Goal: Information Seeking & Learning: Find specific fact

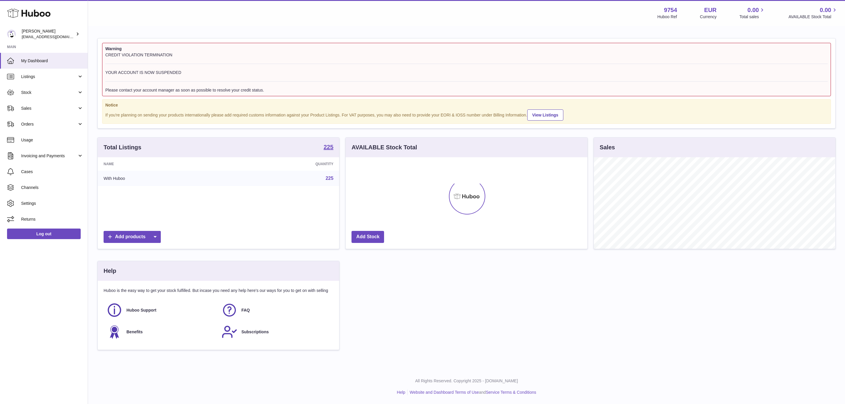
scroll to position [92, 241]
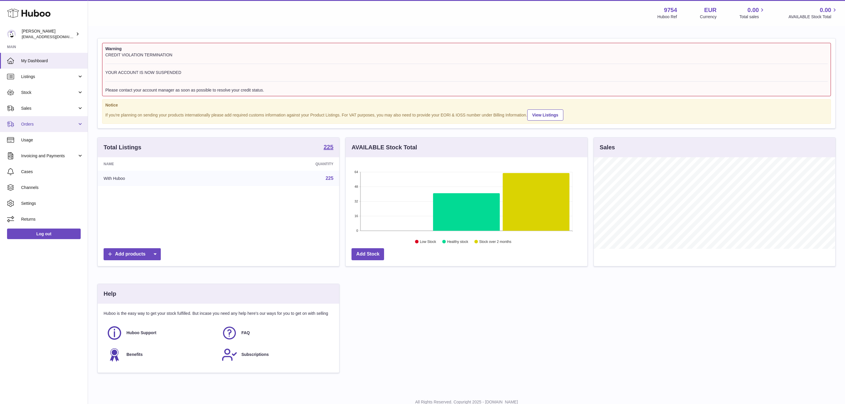
click at [45, 129] on link "Orders" at bounding box center [44, 124] width 88 height 16
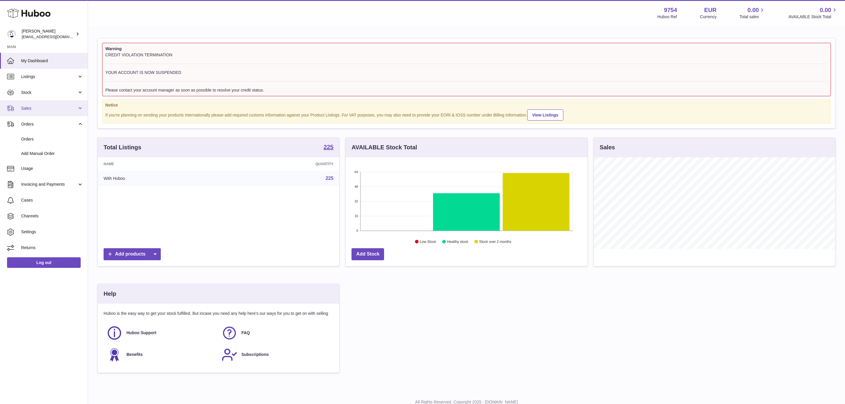
click at [27, 110] on span "Sales" at bounding box center [49, 109] width 56 height 6
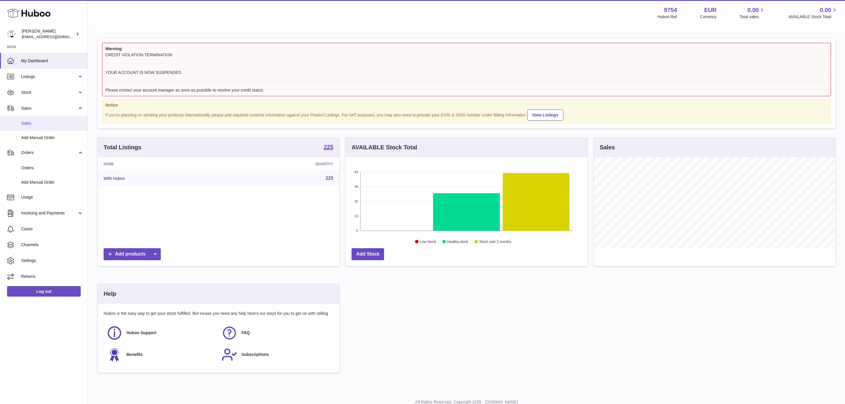
click at [33, 125] on span "Sales" at bounding box center [52, 124] width 62 height 6
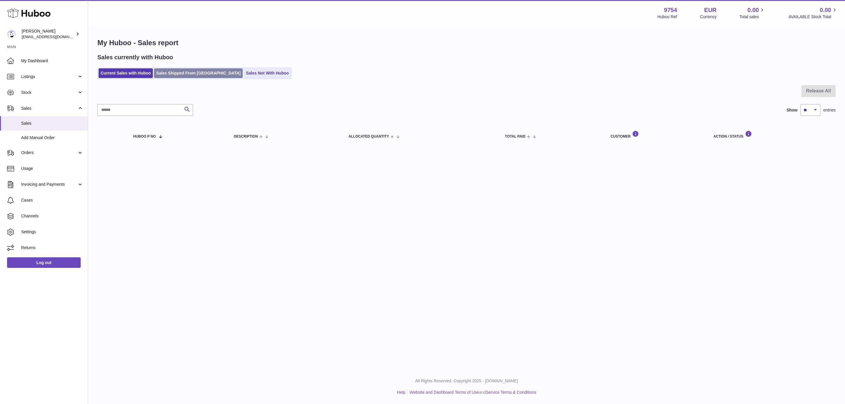
click at [183, 70] on link "Sales Shipped From [GEOGRAPHIC_DATA]" at bounding box center [198, 73] width 89 height 10
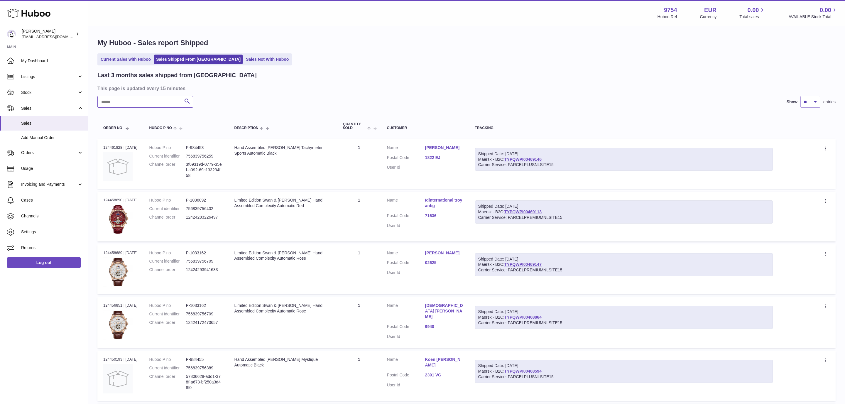
click at [134, 101] on input "text" at bounding box center [145, 102] width 96 height 12
paste input "**********"
type input "**********"
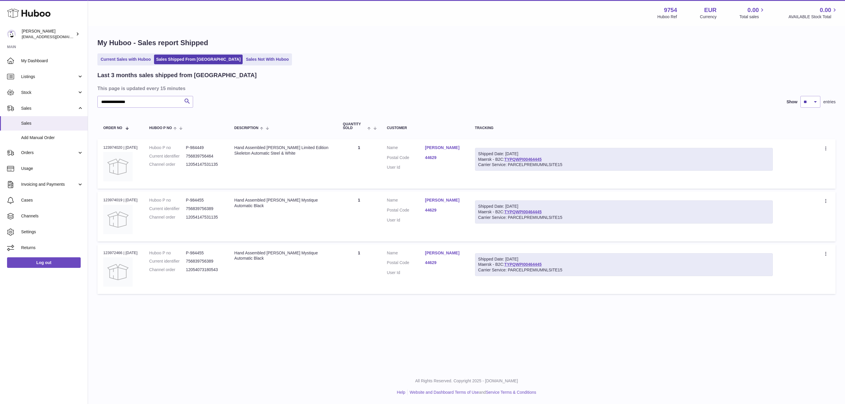
click at [449, 147] on link "[PERSON_NAME]" at bounding box center [444, 148] width 38 height 6
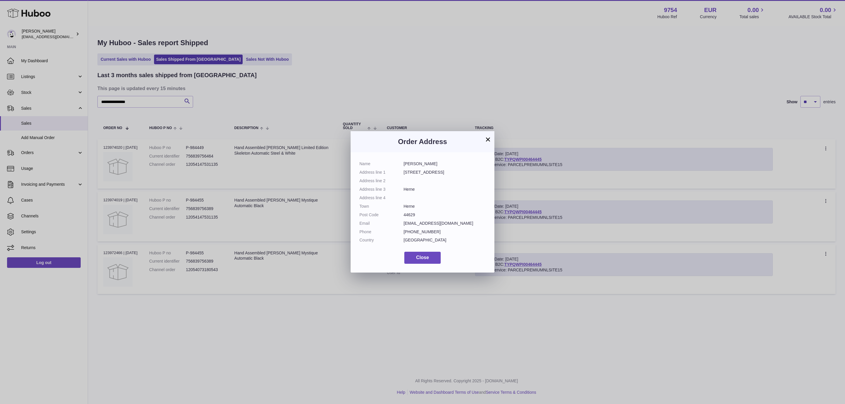
click at [488, 141] on button "×" at bounding box center [488, 139] width 7 height 7
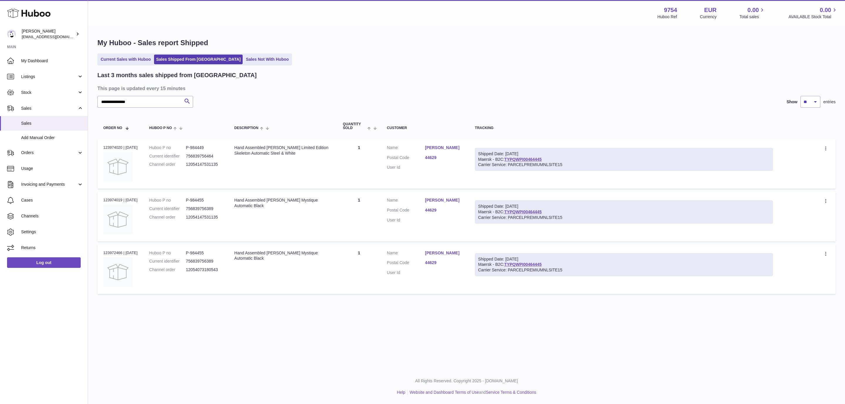
drag, startPoint x: 304, startPoint y: 155, endPoint x: 233, endPoint y: 148, distance: 71.7
click at [233, 148] on td "Description Hand Assembled [PERSON_NAME] Limited Edition Skeleton Automatic Ste…" at bounding box center [283, 164] width 109 height 50
copy div "Hand Assembled [PERSON_NAME] Limited Edition Skeleton Automatic Steel & White"
drag, startPoint x: 277, startPoint y: 213, endPoint x: 232, endPoint y: 203, distance: 46.0
click at [232, 203] on td "Description Hand Assembled [PERSON_NAME] Mystique Automatic Black" at bounding box center [283, 217] width 109 height 50
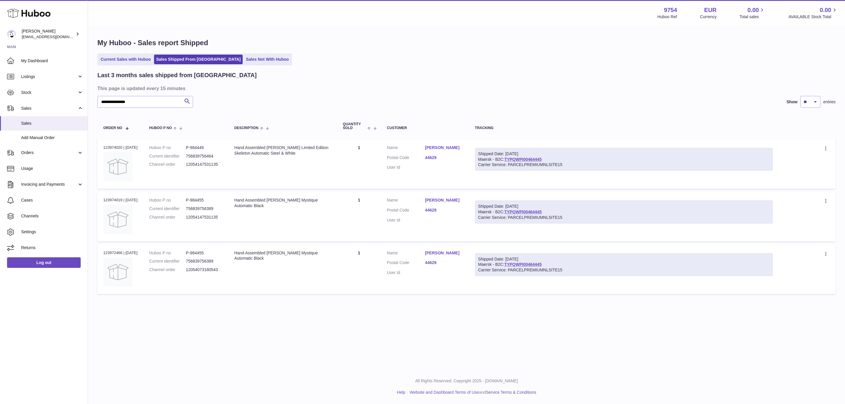
copy div "Hand Assembled [PERSON_NAME] Mystique Automatic Black"
drag, startPoint x: 303, startPoint y: 156, endPoint x: 237, endPoint y: 146, distance: 67.6
click at [237, 146] on td "Description Hand Assembled [PERSON_NAME] Limited Edition Skeleton Automatic Ste…" at bounding box center [283, 164] width 109 height 50
copy div "Hand Assembled [PERSON_NAME] Limited Edition Skeleton Automatic Steel & White"
drag, startPoint x: 419, startPoint y: 204, endPoint x: 436, endPoint y: 205, distance: 17.0
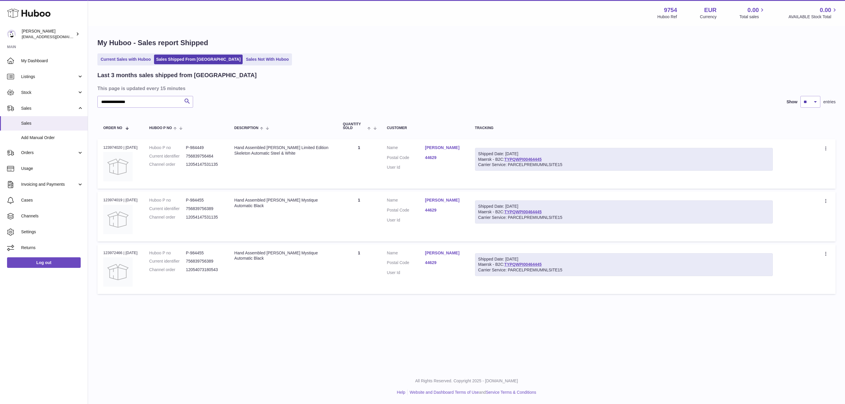
click at [436, 205] on dl "Customer Name [PERSON_NAME] Postal Code 44629 User Id" at bounding box center [425, 212] width 76 height 28
copy dl "[PERSON_NAME]"
click at [36, 154] on span "Orders" at bounding box center [49, 153] width 56 height 6
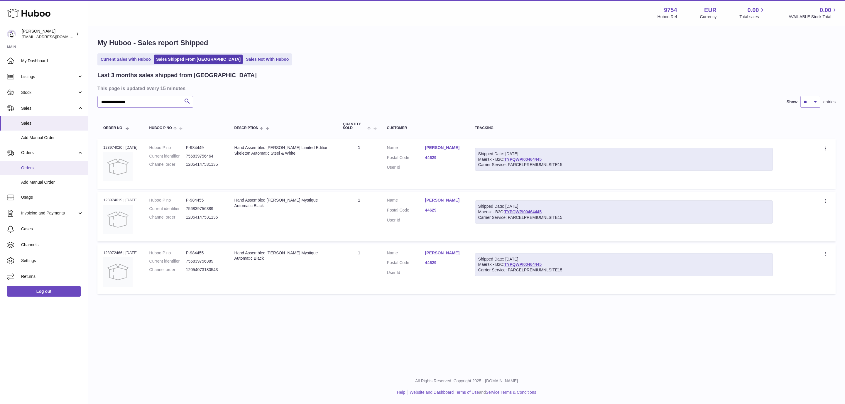
drag, startPoint x: 32, startPoint y: 166, endPoint x: 38, endPoint y: 171, distance: 6.7
click at [432, 149] on link "[PERSON_NAME]" at bounding box center [444, 148] width 38 height 6
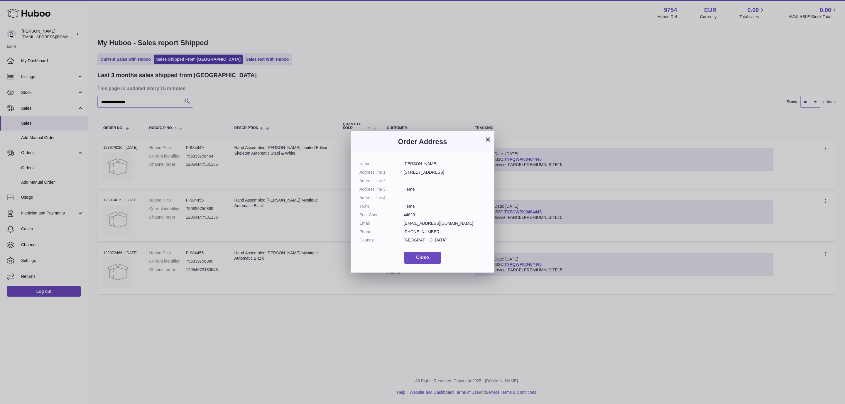
drag, startPoint x: 449, startPoint y: 167, endPoint x: 404, endPoint y: 162, distance: 45.2
click at [404, 162] on dl "Name [PERSON_NAME] Address line 1 Auguststr. 32 Address line 2 Address line 3 H…" at bounding box center [423, 203] width 126 height 85
copy dd "[PERSON_NAME]"
drag, startPoint x: 431, startPoint y: 173, endPoint x: 404, endPoint y: 174, distance: 26.4
click at [404, 174] on dd "[STREET_ADDRESS]" at bounding box center [445, 173] width 82 height 6
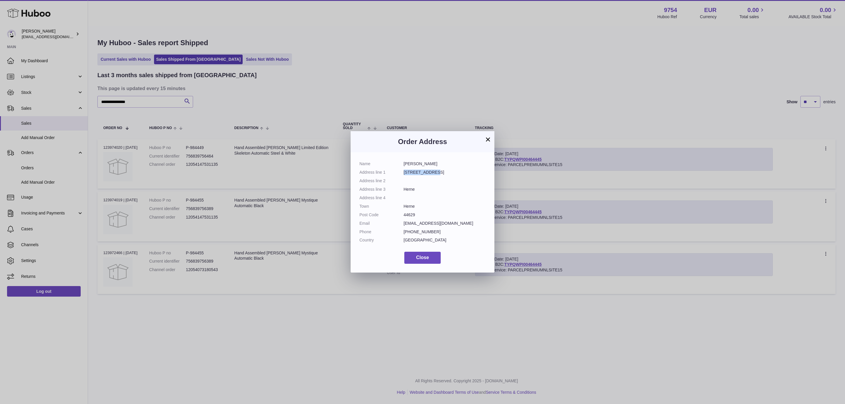
copy dd "[STREET_ADDRESS]"
click at [411, 190] on dd "Herne" at bounding box center [445, 190] width 82 height 6
copy dd "Herne"
click at [410, 214] on dd "44629" at bounding box center [445, 215] width 82 height 6
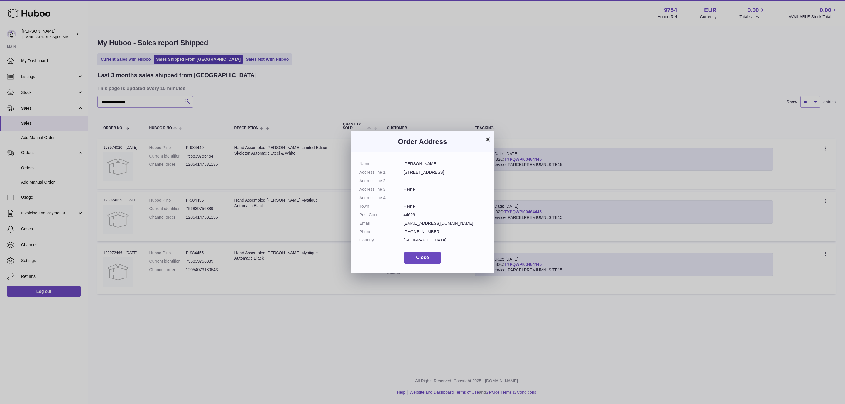
click at [410, 214] on dd "44629" at bounding box center [445, 215] width 82 height 6
copy dd "44629"
click at [446, 163] on dd "[PERSON_NAME]" at bounding box center [445, 164] width 82 height 6
drag, startPoint x: 448, startPoint y: 163, endPoint x: 405, endPoint y: 164, distance: 43.5
click at [405, 164] on dd "[PERSON_NAME]" at bounding box center [445, 164] width 82 height 6
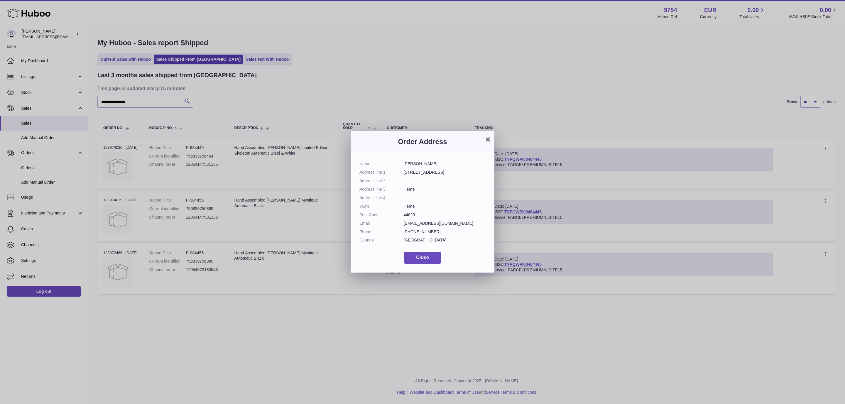
copy dd "[PERSON_NAME]"
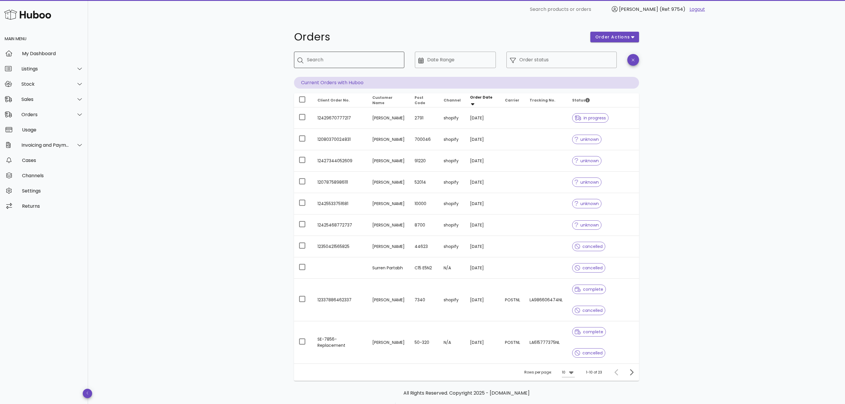
click at [389, 61] on input "Search" at bounding box center [353, 59] width 93 height 9
paste input "**********"
type input "**********"
